Goal: Transaction & Acquisition: Purchase product/service

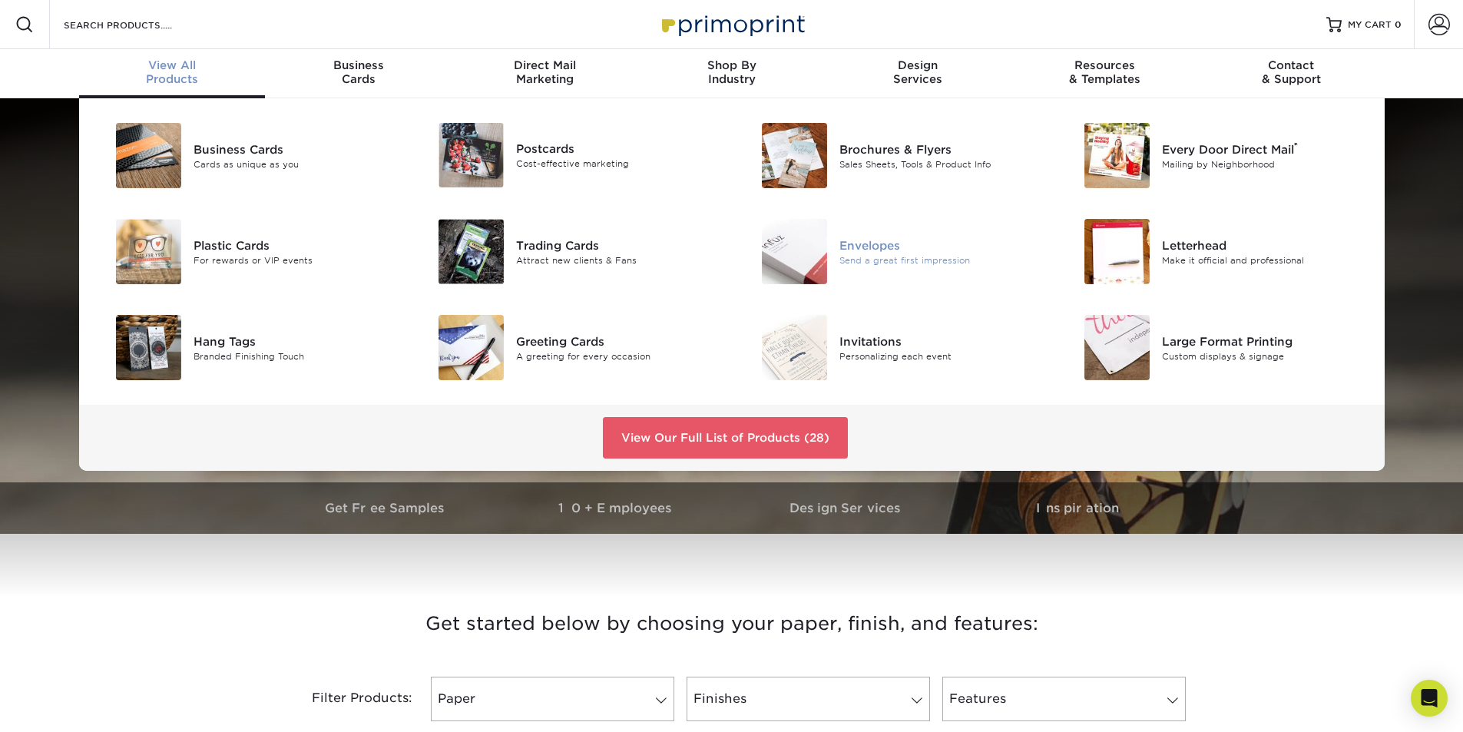
click at [889, 246] on div "Envelopes" at bounding box center [940, 245] width 203 height 17
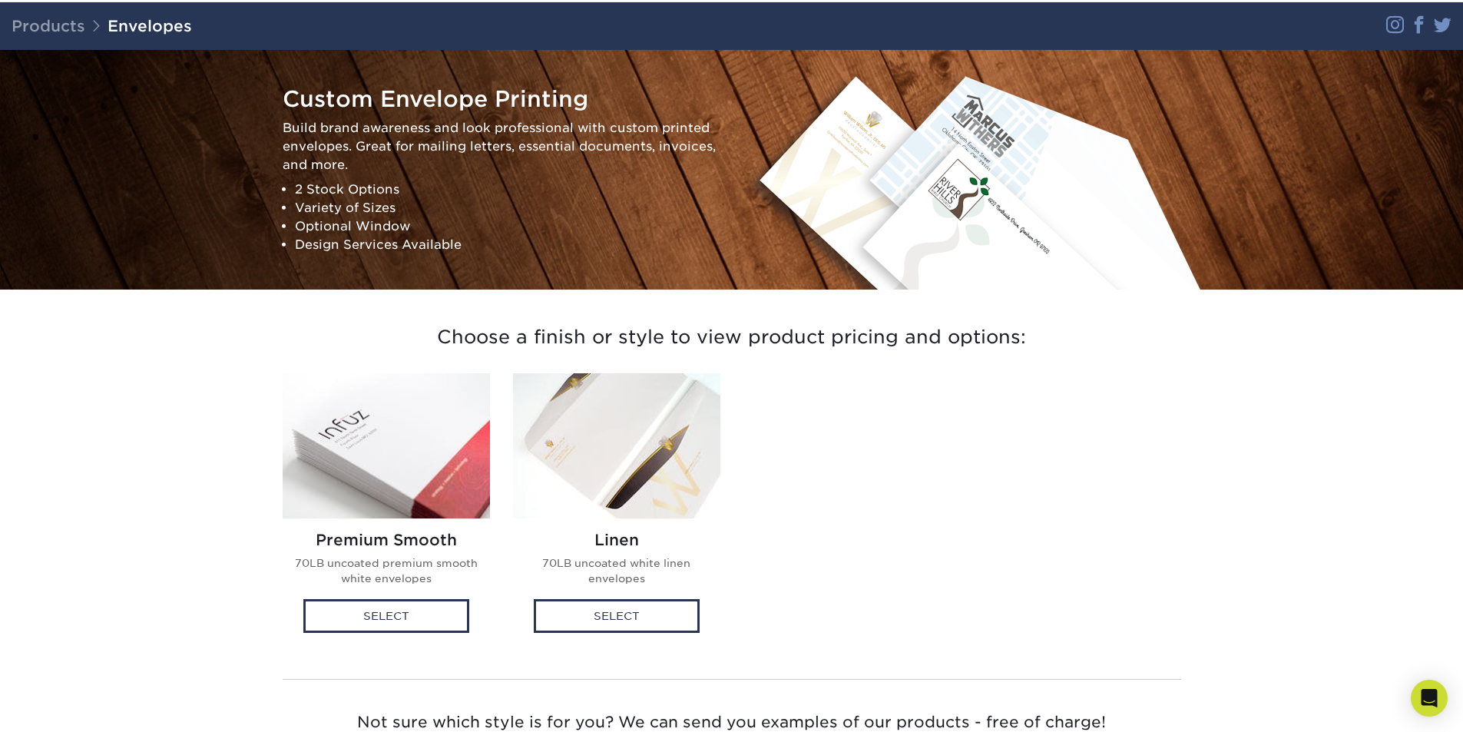
scroll to position [230, 0]
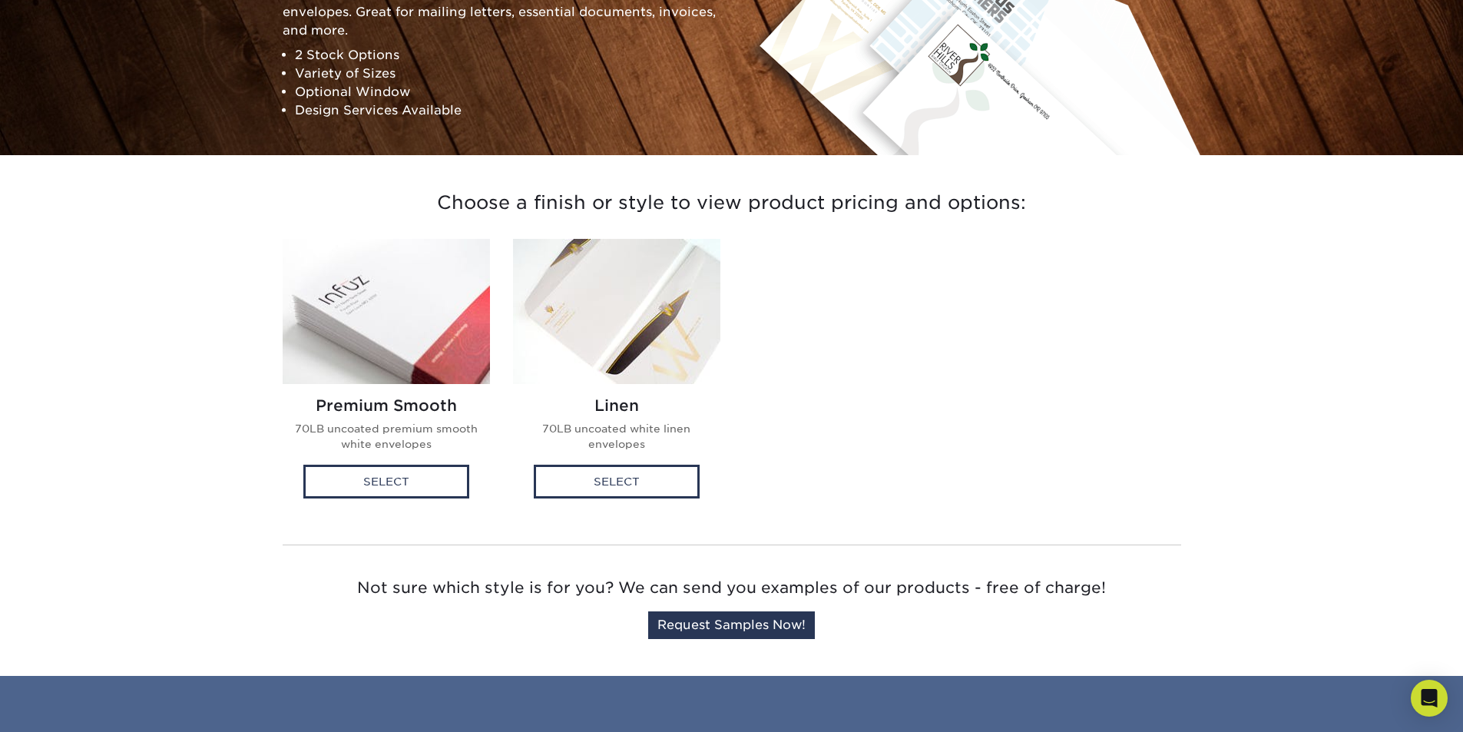
click at [401, 331] on img at bounding box center [386, 311] width 207 height 145
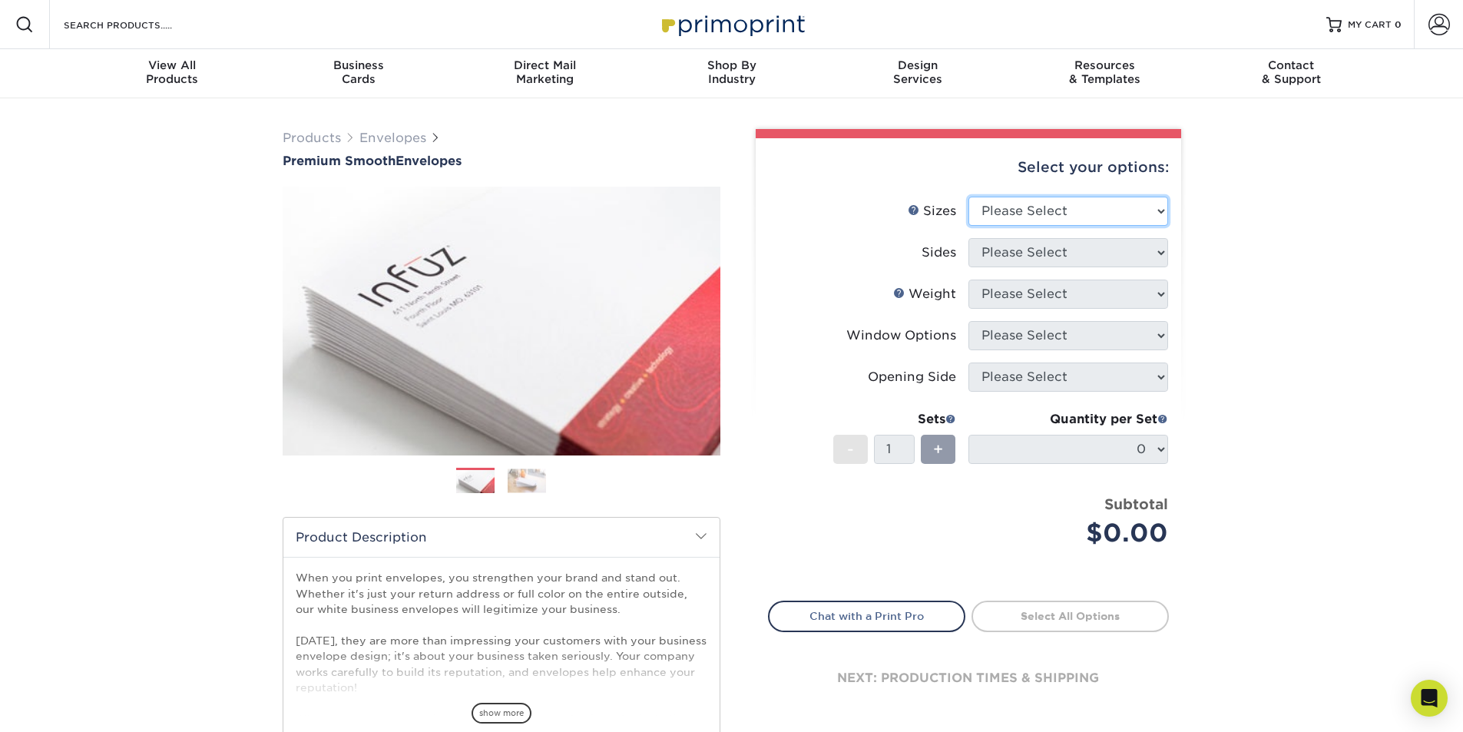
click at [1024, 213] on select "Please Select 8.875" x 3.875" 4.125" x 9.5" 5.25" x 7.25" 9" x 12"" at bounding box center [1068, 211] width 200 height 29
select select "9.00x12.00"
click at [968, 197] on select "Please Select 8.875" x 3.875" 4.125" x 9.5" 5.25" x 7.25" 9" x 12"" at bounding box center [1068, 211] width 200 height 29
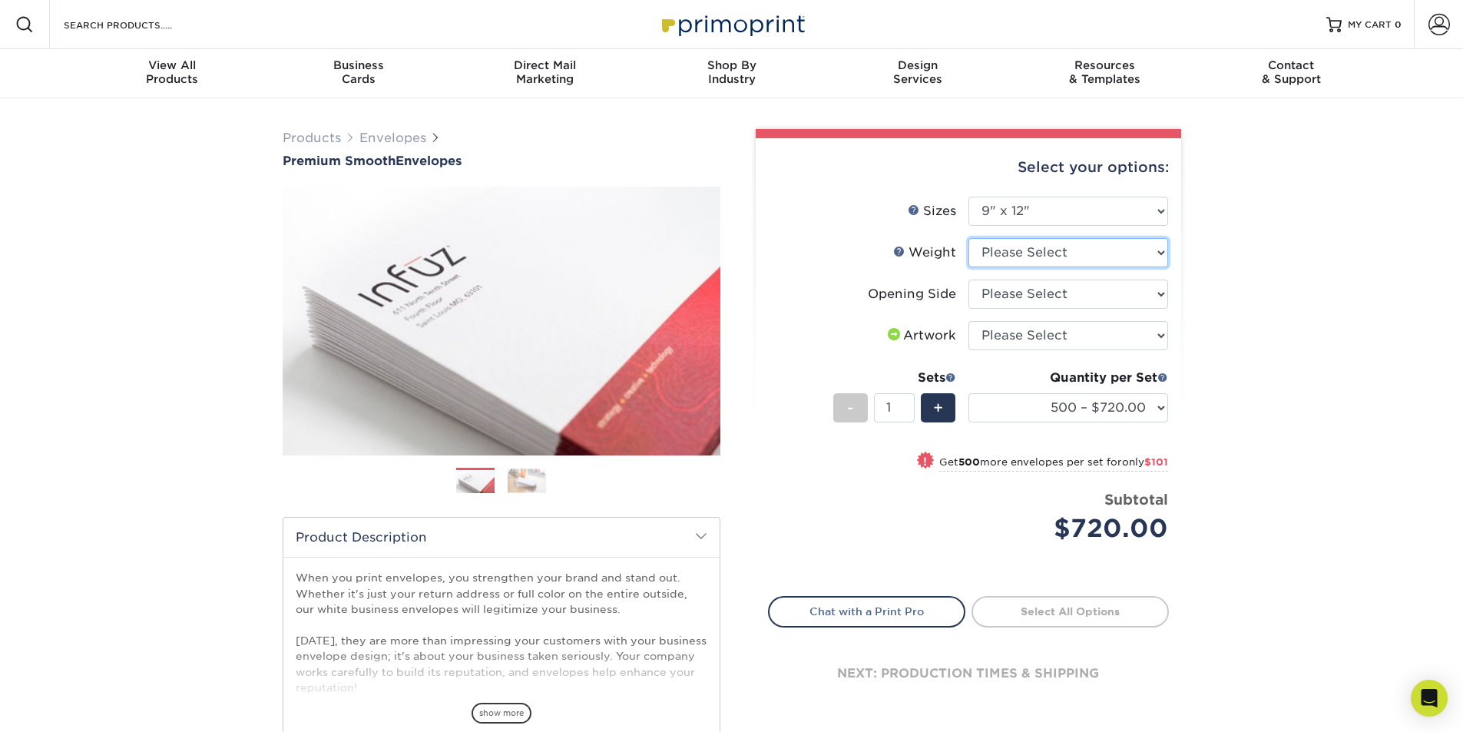
click at [1037, 258] on select "Please Select 70LB" at bounding box center [1068, 252] width 200 height 29
select select "70LB"
click at [968, 238] on select "Please Select 70LB" at bounding box center [1068, 252] width 200 height 29
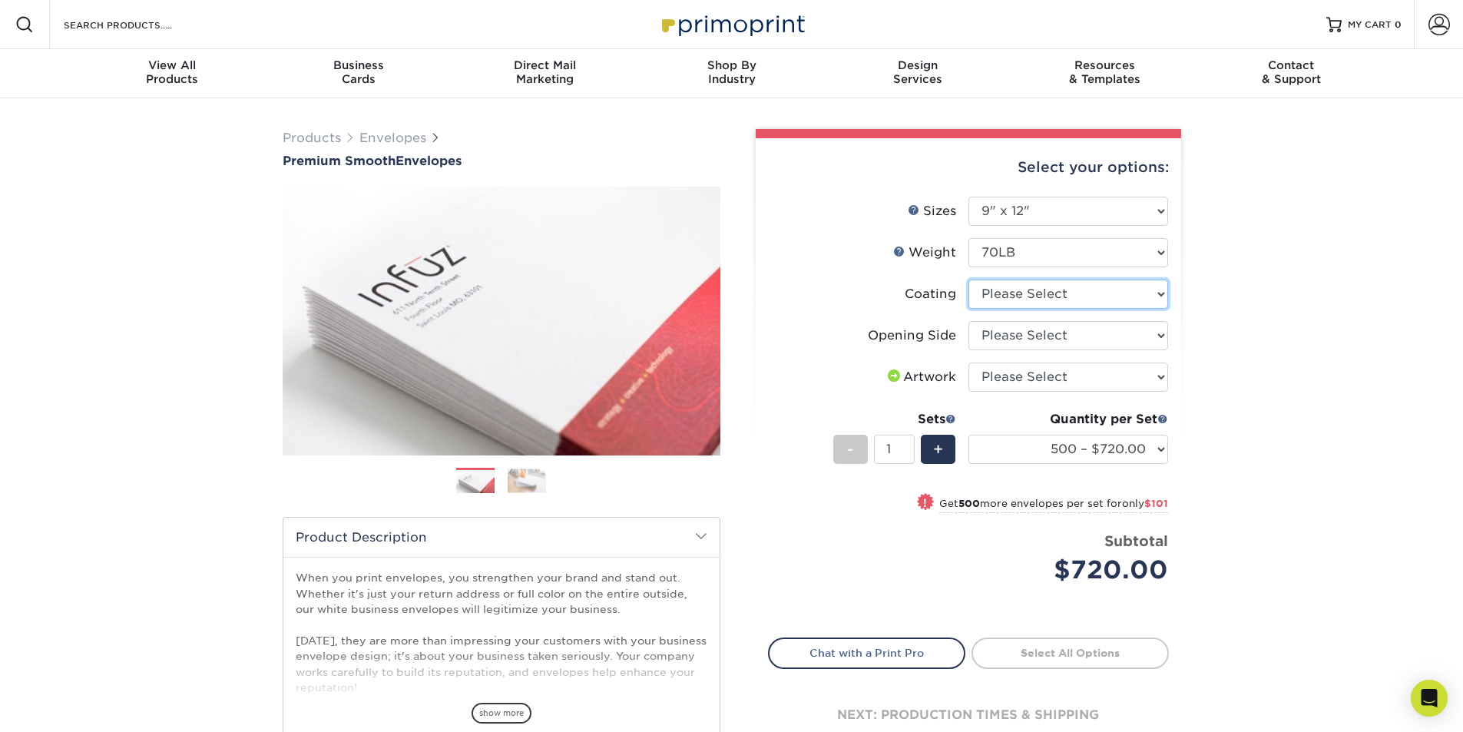
click at [1034, 297] on select at bounding box center [1068, 294] width 200 height 29
select select "3e7618de-abca-4bda-9f97-8b9129e913d8"
click at [968, 280] on select at bounding box center [1068, 294] width 200 height 29
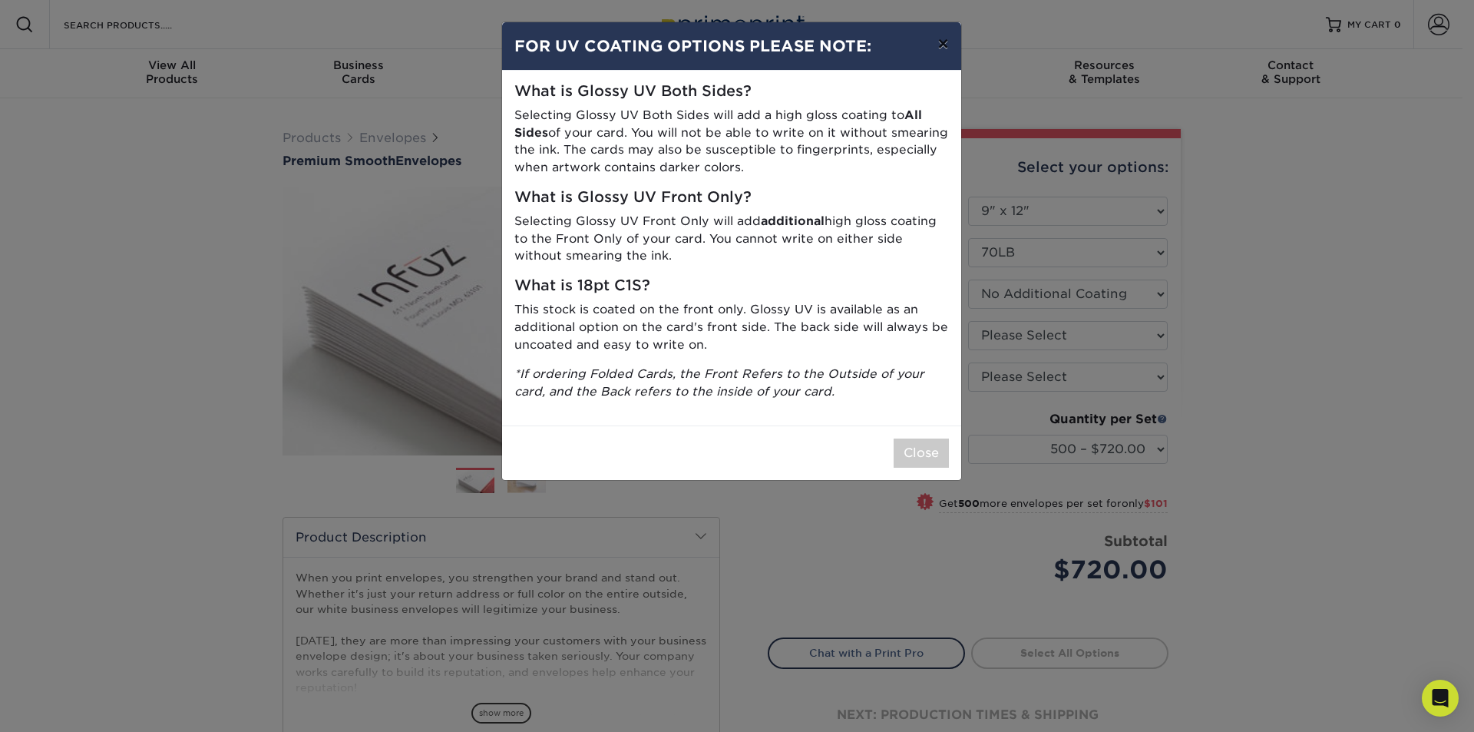
click at [947, 43] on button "×" at bounding box center [942, 43] width 35 height 43
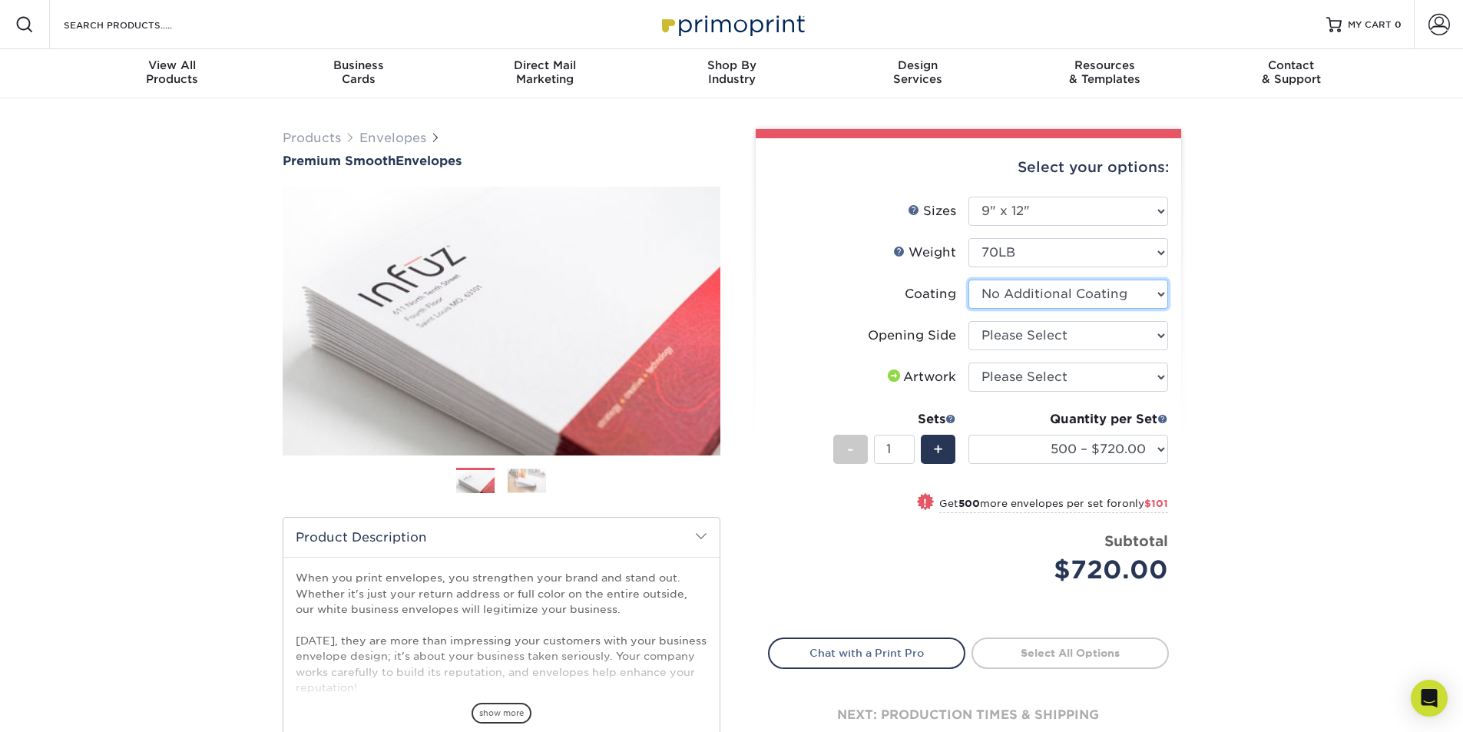
click at [1075, 292] on select at bounding box center [1068, 294] width 200 height 29
click at [1014, 242] on select "Please Select 70LB" at bounding box center [1068, 252] width 200 height 29
click at [1011, 339] on select "Please Select Open on 9" side Open on 12" side" at bounding box center [1068, 335] width 200 height 29
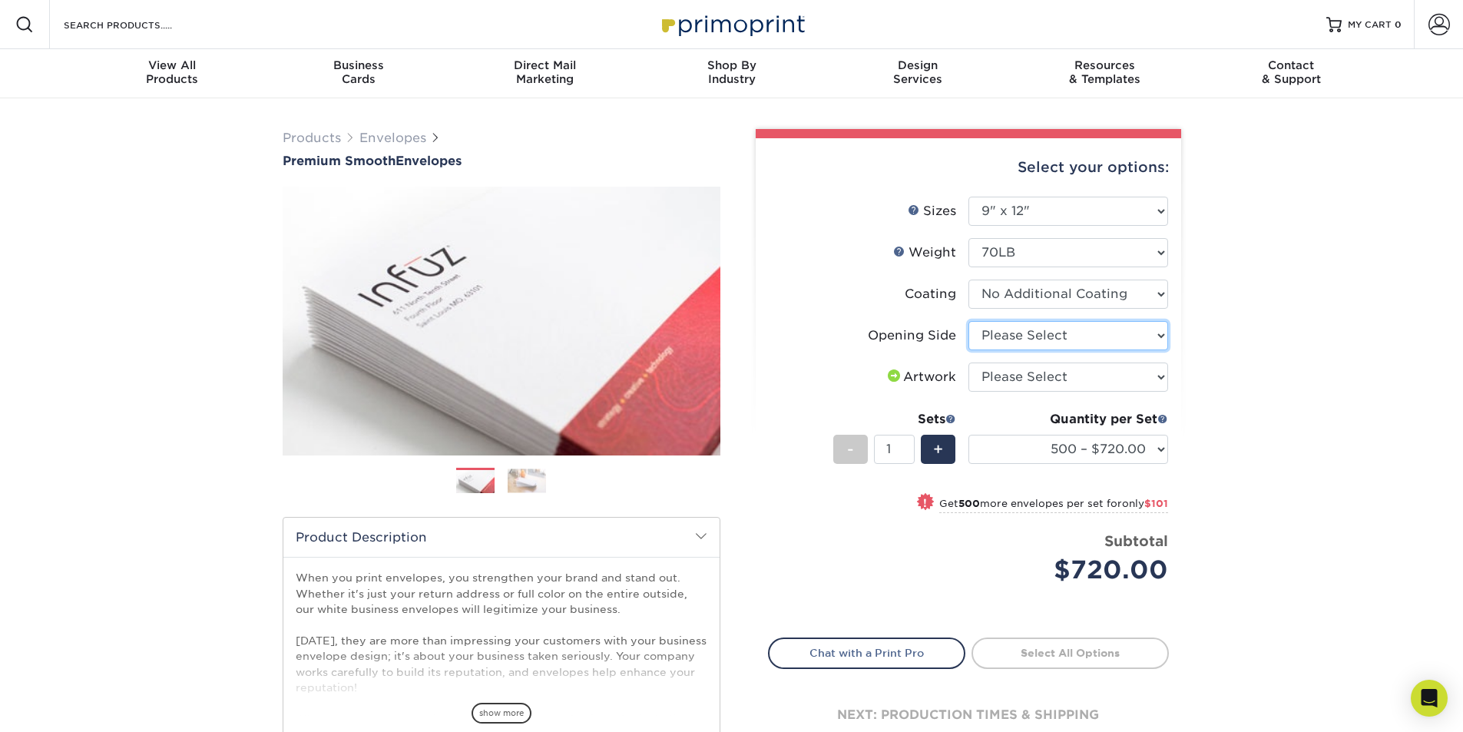
select select "02084c4e-d03a-4f2e-95e9-c369e65bf812"
click at [968, 321] on select "Please Select Open on 9" side Open on 12" side" at bounding box center [1068, 335] width 200 height 29
click at [1023, 372] on select "Please Select I will upload files I need a design - $50" at bounding box center [1068, 376] width 200 height 29
select select "upload"
click at [968, 362] on select "Please Select I will upload files I need a design - $50" at bounding box center [1068, 376] width 200 height 29
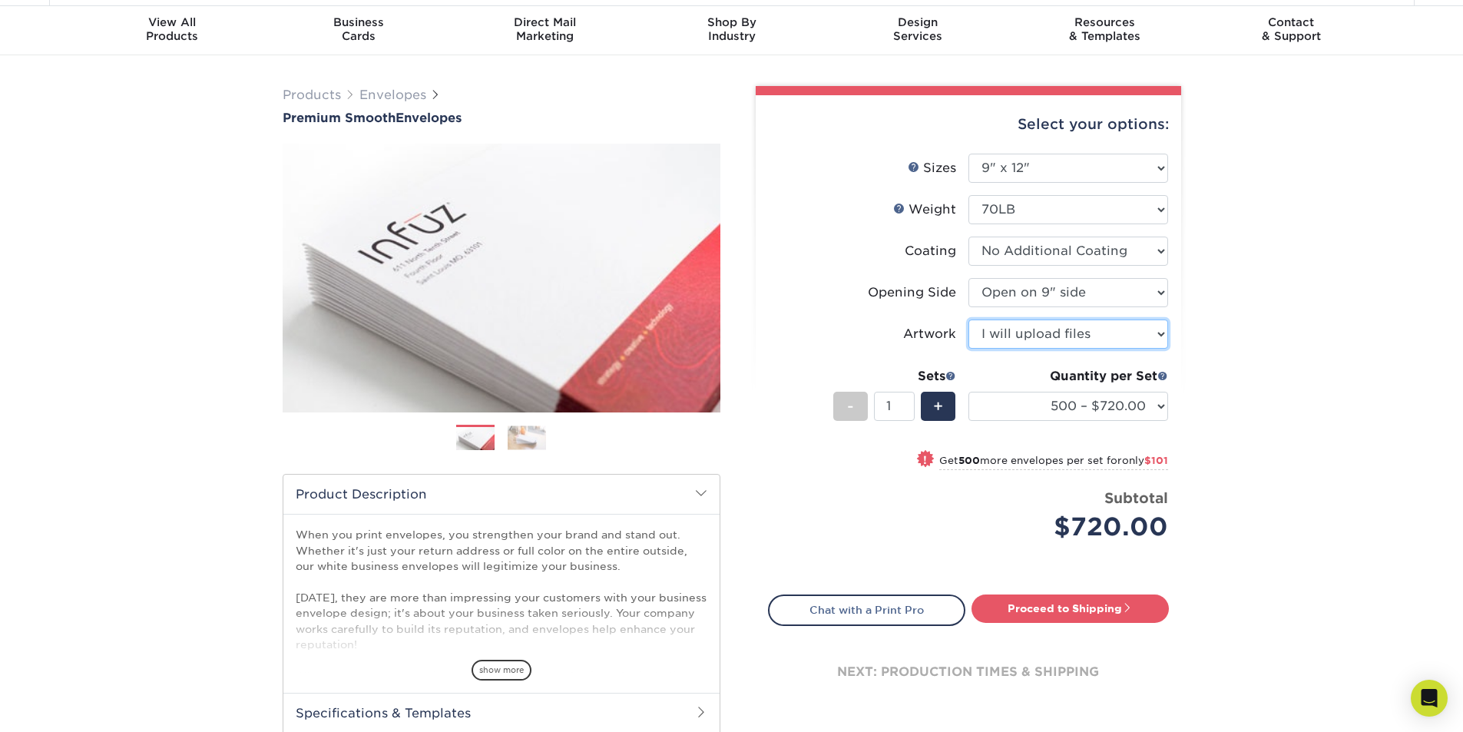
scroll to position [77, 0]
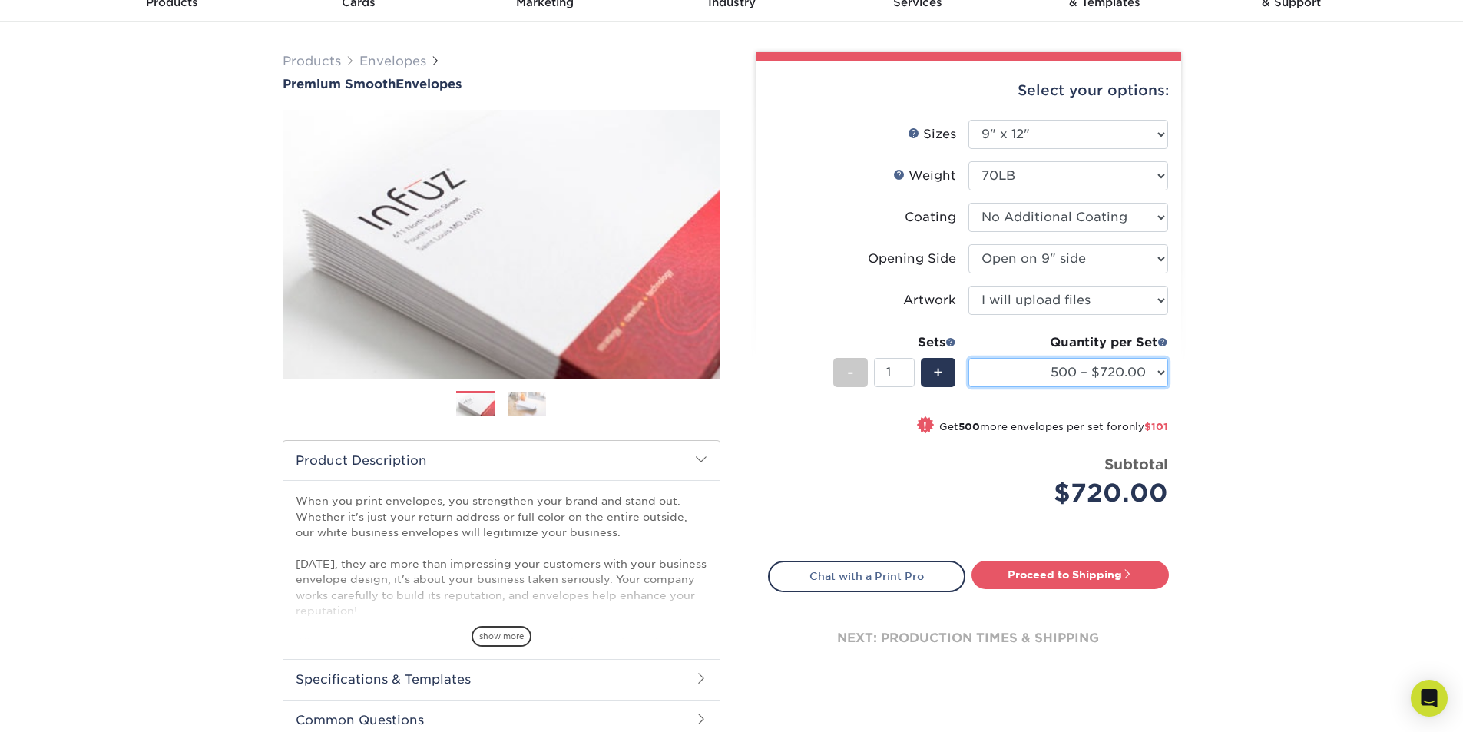
click at [1094, 376] on select "500 – $720.00 1000 – $821.00 2500 – $1097.00 5000 – $1797.00" at bounding box center [1068, 372] width 200 height 29
click at [1171, 413] on div "Select your options: Sizes Help Sizes Please Select 8.875" x 3.875" 4.125" x 9.…" at bounding box center [968, 378] width 425 height 635
click at [1081, 376] on select "500 – $720.00 1000 – $821.00 2500 – $1097.00 5000 – $1797.00" at bounding box center [1068, 372] width 200 height 29
click at [1109, 367] on select "500 – $720.00 1000 – $821.00 2500 – $1097.00 5000 – $1797.00" at bounding box center [1068, 372] width 200 height 29
click at [1077, 373] on select "500 – $720.00 1000 – $821.00 2500 – $1097.00 5000 – $1797.00" at bounding box center [1068, 372] width 200 height 29
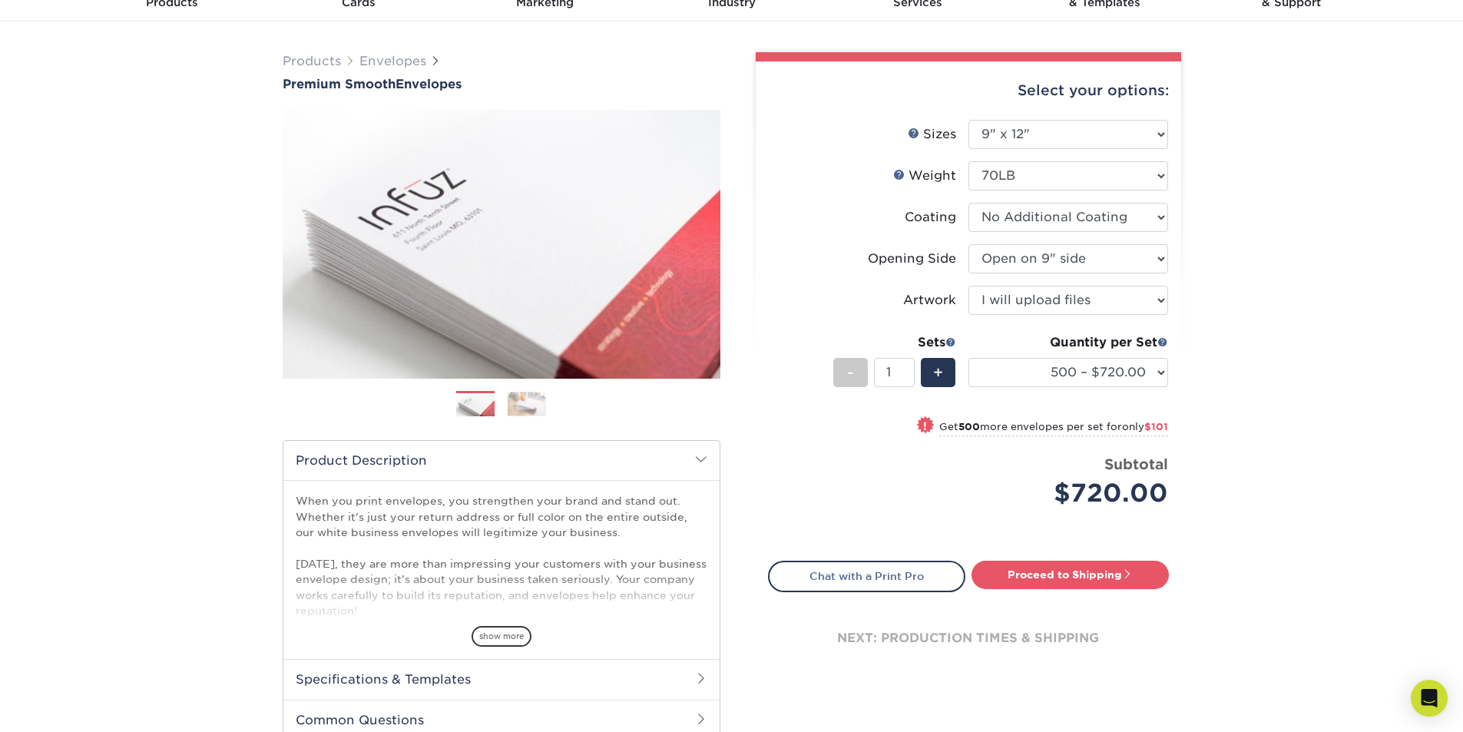
click at [1113, 389] on div "Quantity per Set 500 – $720.00 1000 – $821.00 2500 – $1097.00 5000 – $1797.00 (…" at bounding box center [1068, 368] width 200 height 71
click at [1098, 378] on select "500 – $720.00 1000 – $821.00 2500 – $1097.00 5000 – $1797.00" at bounding box center [1068, 372] width 200 height 29
click at [528, 392] on img at bounding box center [527, 404] width 38 height 24
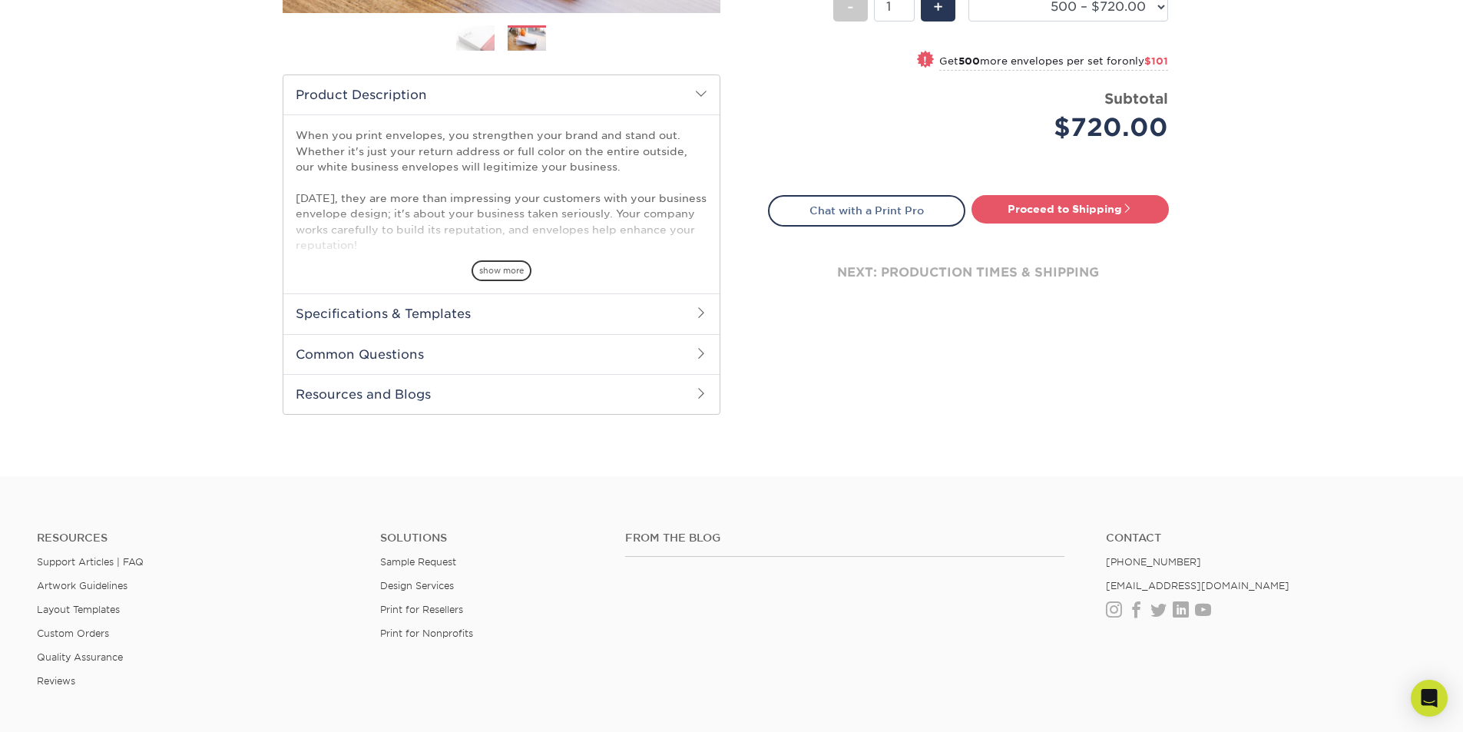
scroll to position [461, 0]
